Goal: Task Accomplishment & Management: Manage account settings

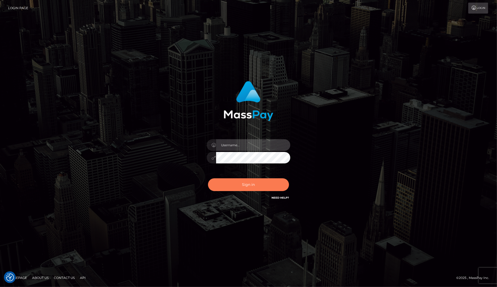
type input "dany baker boulanger"
click at [256, 185] on button "Sign in" at bounding box center [248, 185] width 81 height 13
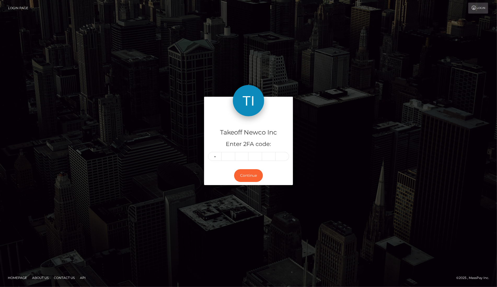
type input "2"
type input "1"
type input "4"
type input "8"
type input "5"
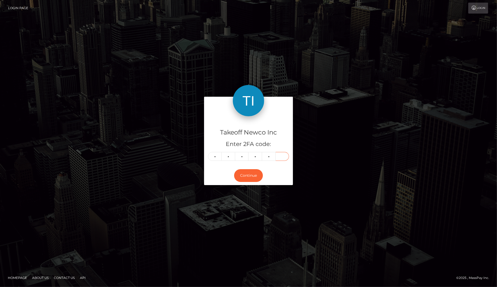
type input "1"
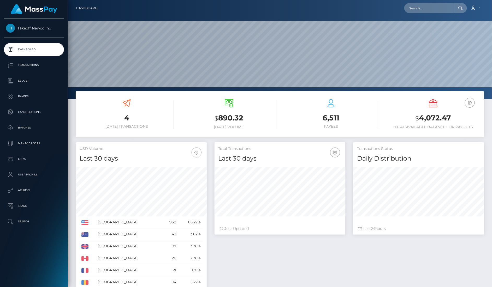
scroll to position [92, 131]
click at [432, 8] on input "text" at bounding box center [428, 8] width 49 height 10
paste input "NVxfs2iDKBTCbchETKhHevZsb5E2"
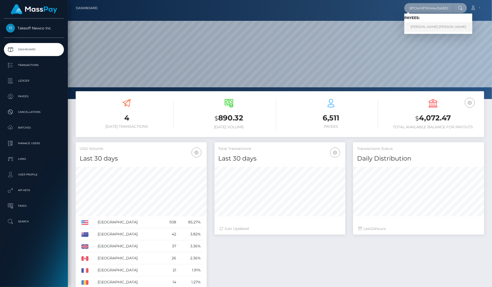
type input "NVxfs2iDKBTCbchETKhHevZsb5E2"
click at [428, 28] on link "MONIQUE WHITNEY WEBB-COWX" at bounding box center [438, 27] width 68 height 10
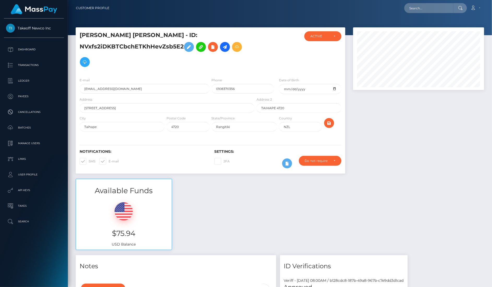
scroll to position [63, 131]
click at [218, 84] on input "0108370356" at bounding box center [243, 89] width 62 height 10
type input "02108370356"
click at [330, 120] on icon "submit" at bounding box center [329, 123] width 6 height 7
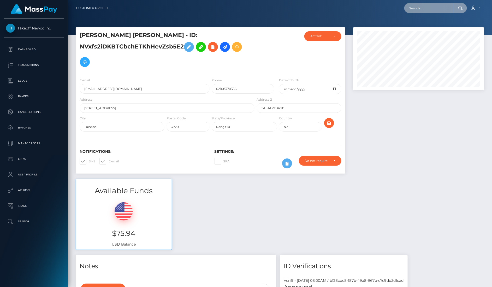
click at [435, 5] on input "text" at bounding box center [428, 8] width 49 height 10
paste input "3rRKV7qDdWUlYVvzLFUlxXaxxkD3"
type input "3rRKV7qDdWUlYVvzLFUlxXaxxkD3"
click at [432, 25] on link "JAZ MIYN M GIVENS" at bounding box center [425, 27] width 42 height 10
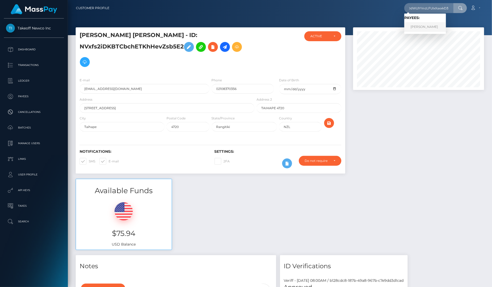
scroll to position [0, 0]
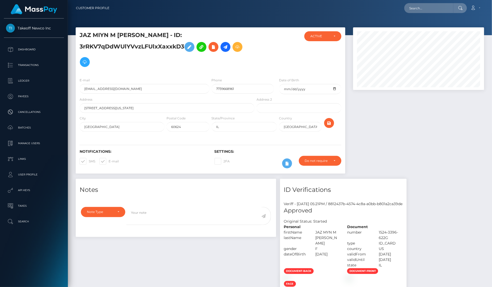
scroll to position [63, 131]
click at [216, 87] on input "7739668961" at bounding box center [243, 89] width 62 height 10
type input "07739668961"
click at [330, 121] on icon "submit" at bounding box center [329, 123] width 6 height 7
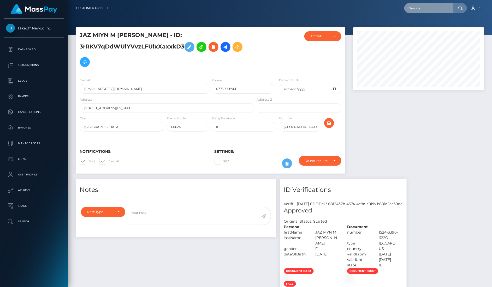
click at [439, 10] on input "text" at bounding box center [428, 8] width 49 height 10
paste input "go3ZdlJMDOh72Kmwcv0t6ZValjm1"
type input "go3ZdlJMDOh72Kmwcv0t6ZValjm1"
click at [429, 26] on link "PETRONELA CĂPĂTÎNĂ" at bounding box center [425, 27] width 42 height 10
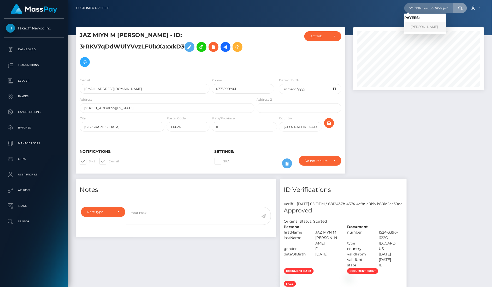
scroll to position [0, 0]
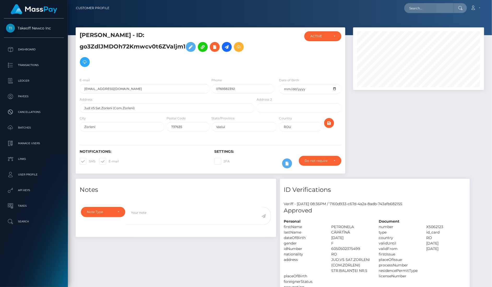
scroll to position [63, 131]
click at [238, 88] on input "0769382392" at bounding box center [243, 89] width 62 height 10
paste input "+40 769 382"
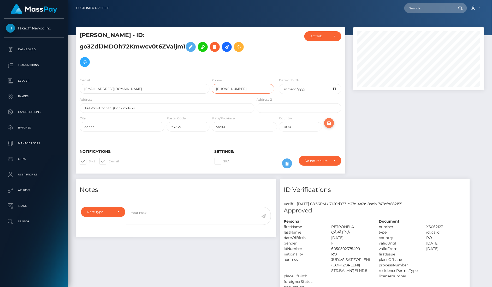
type input "+40769382392"
click at [331, 120] on icon "submit" at bounding box center [329, 123] width 6 height 7
